Goal: Find specific page/section: Find specific page/section

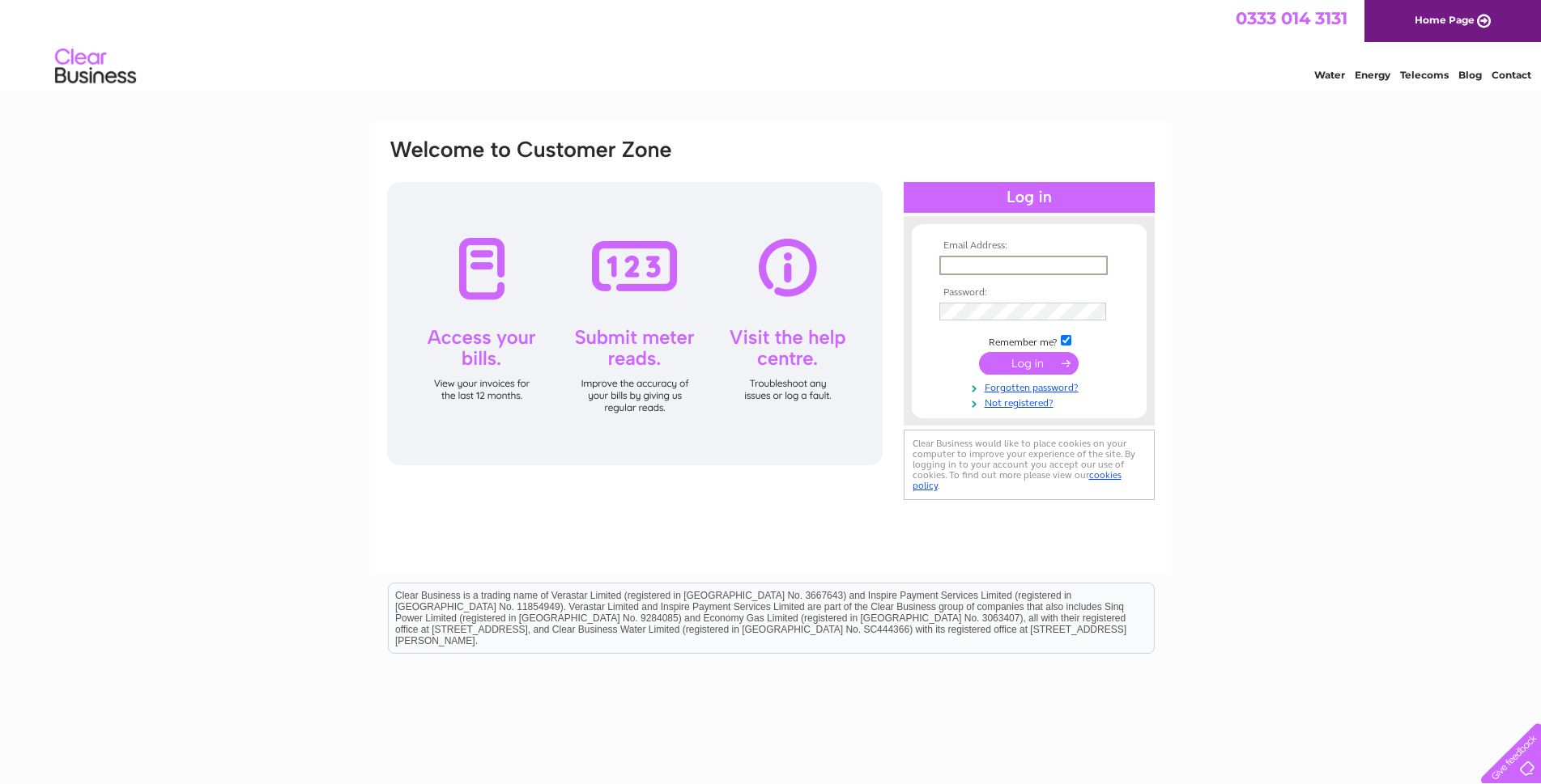
click at [992, 264] on input "text" at bounding box center [1023, 265] width 168 height 19
drag, startPoint x: 1102, startPoint y: 263, endPoint x: 825, endPoint y: 257, distance: 277.1
click at [825, 257] on div "Email Address: [PERSON_NAME][EMAIL_ADDRESS][PERSON_NAME][DOMAIN_NAME] Password:" at bounding box center [770, 320] width 771 height 366
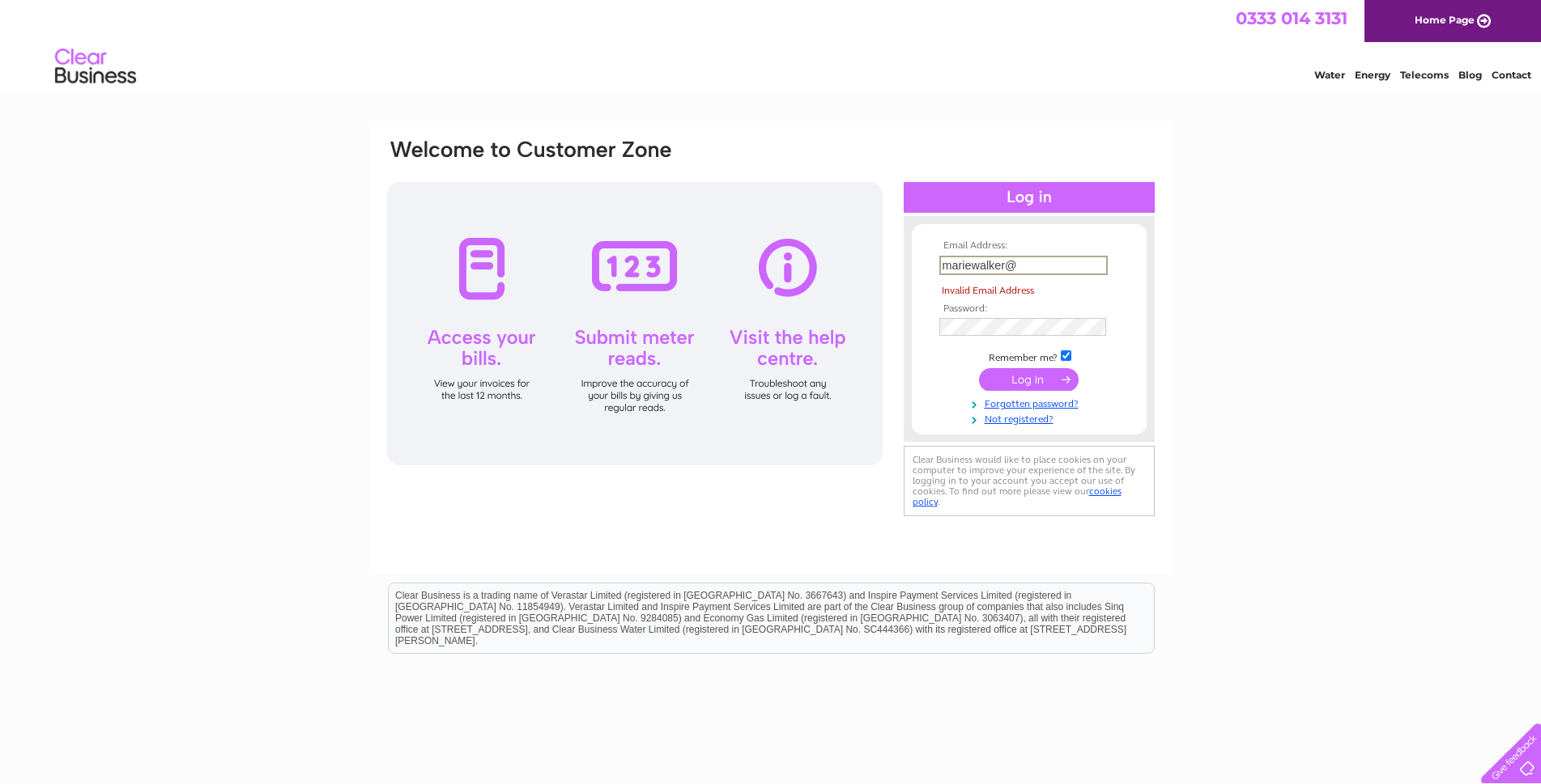
type input "[EMAIL_ADDRESS][DOMAIN_NAME]"
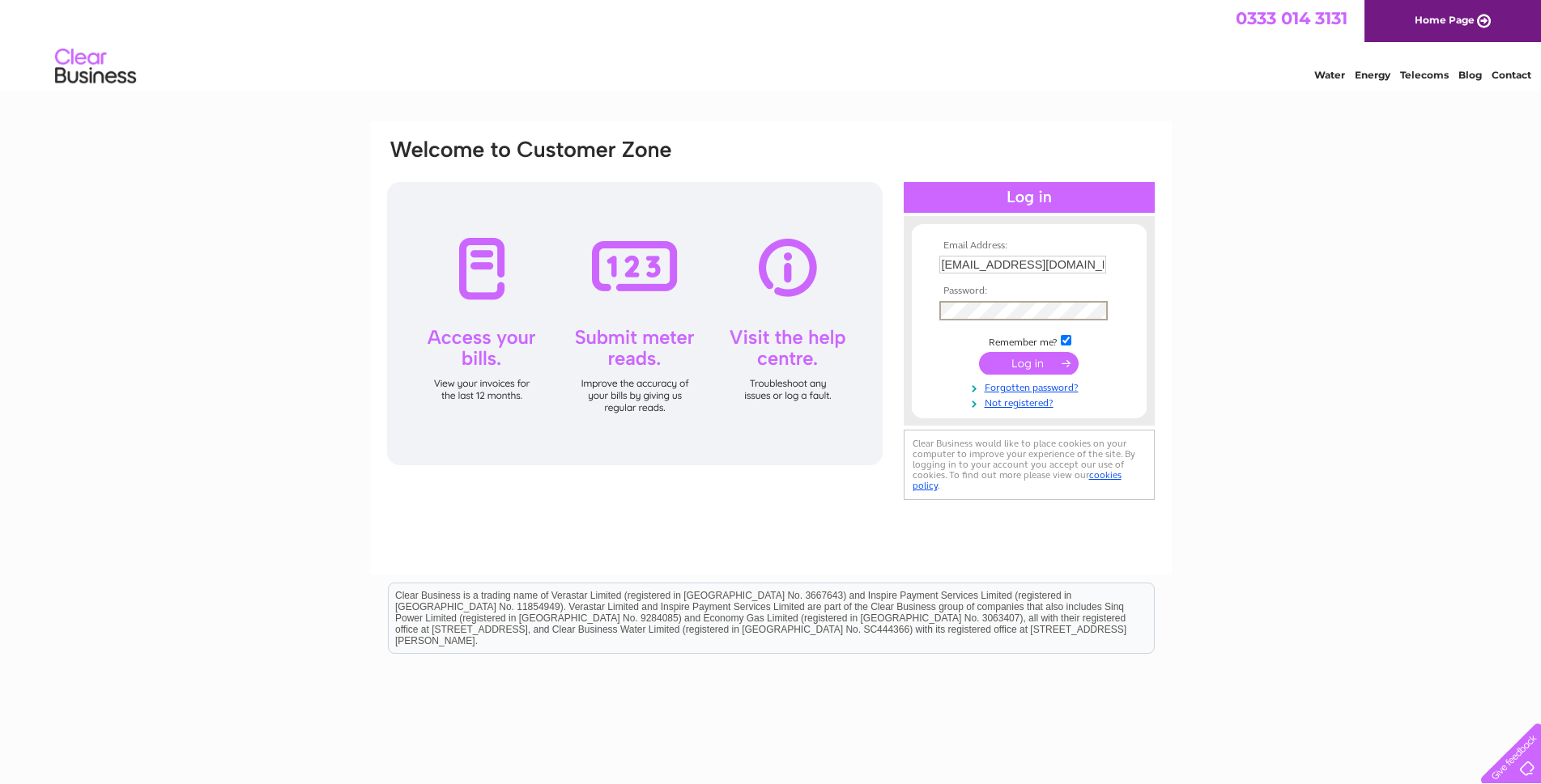
click at [905, 301] on div "Email Address: [EMAIL_ADDRESS][DOMAIN_NAME] Password:" at bounding box center [1029, 320] width 251 height 177
click at [979, 353] on input "submit" at bounding box center [1029, 364] width 99 height 22
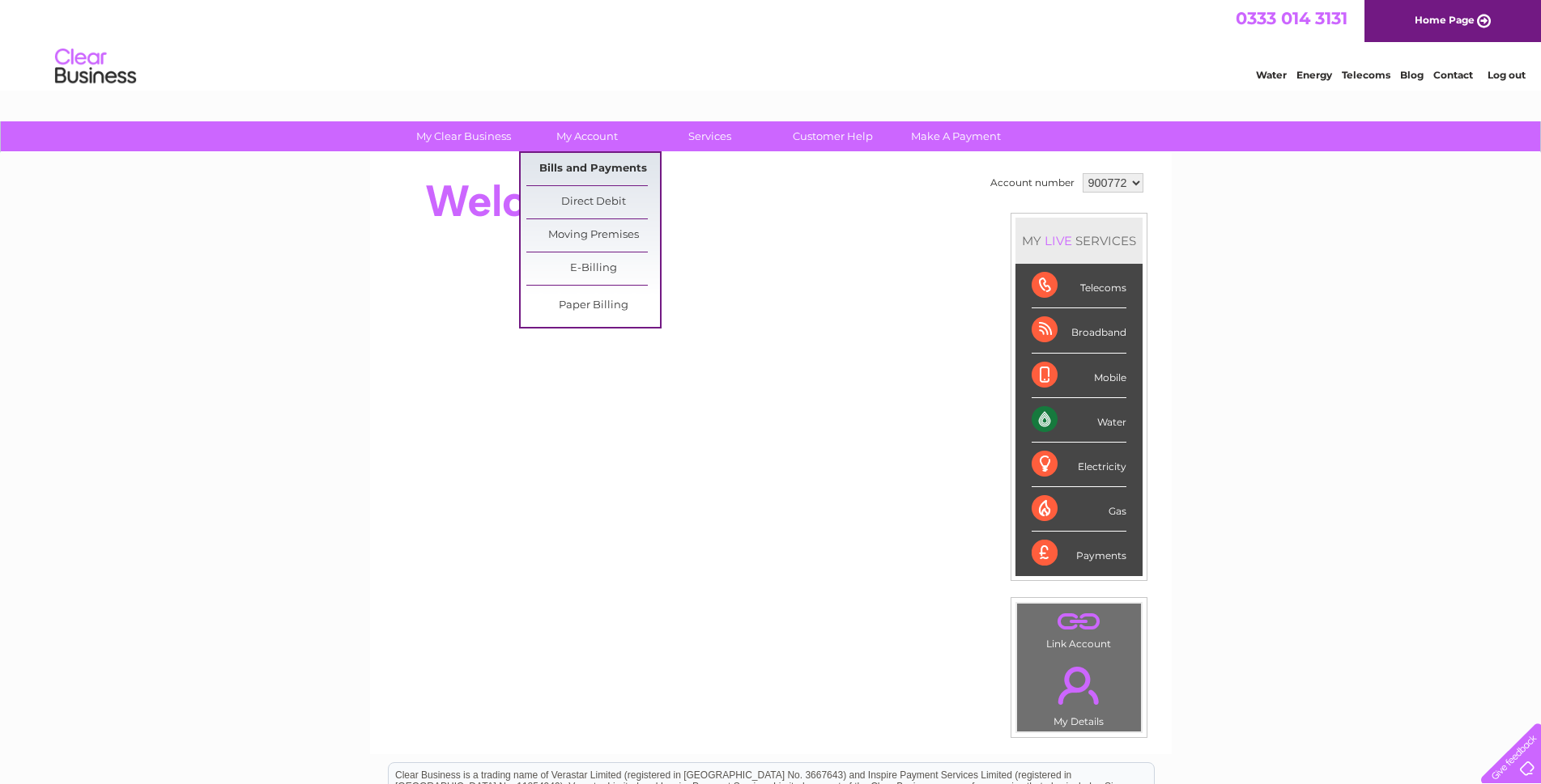
click at [575, 174] on link "Bills and Payments" at bounding box center [593, 169] width 134 height 32
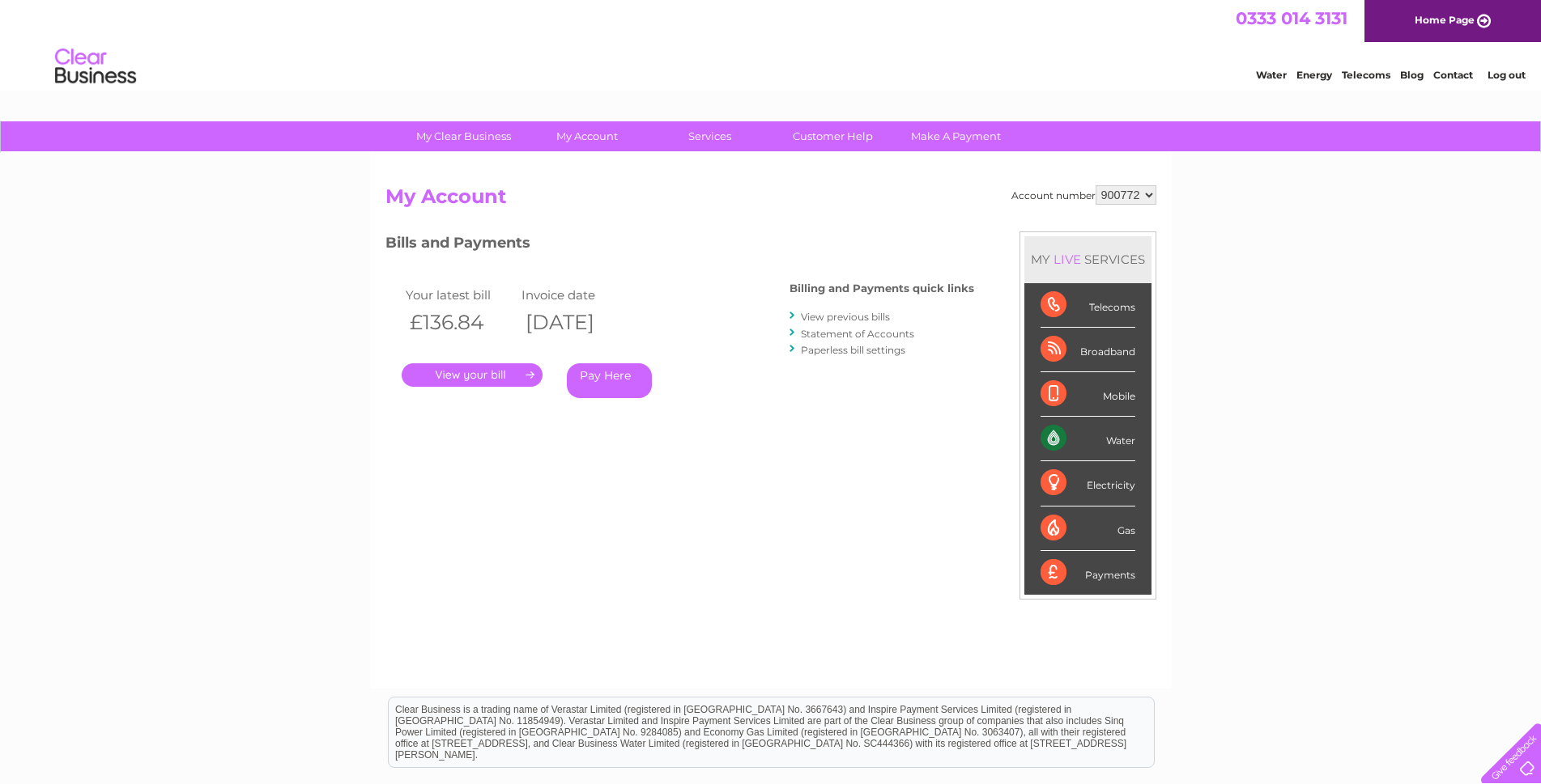
click at [486, 380] on link "." at bounding box center [473, 375] width 141 height 23
